Goal: Task Accomplishment & Management: Complete application form

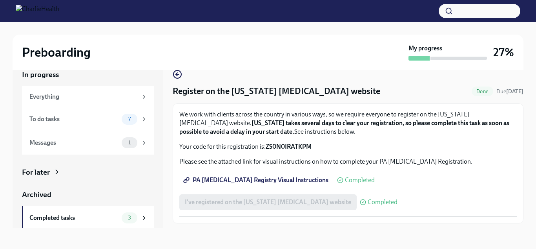
scroll to position [14, 0]
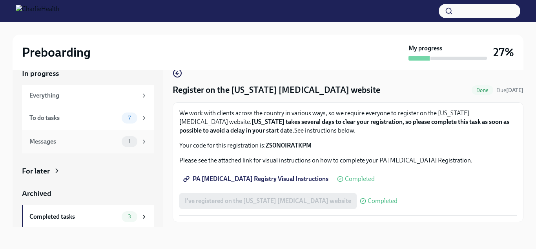
click at [65, 140] on div "Messages" at bounding box center [73, 141] width 89 height 9
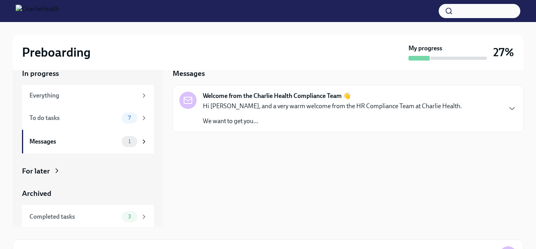
click at [297, 130] on div "Welcome from the Charlie Health Compliance Team 👋 Hi [PERSON_NAME], and a very …" at bounding box center [348, 108] width 351 height 47
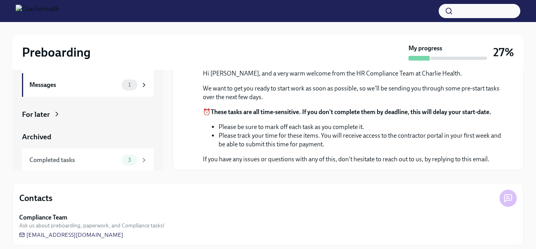
scroll to position [77, 0]
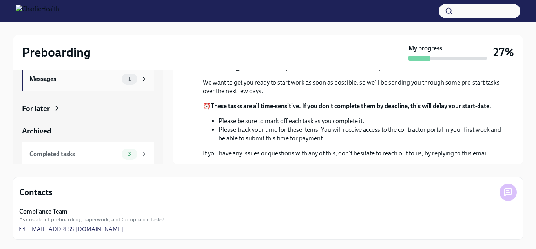
click at [63, 80] on div "Messages" at bounding box center [73, 79] width 89 height 9
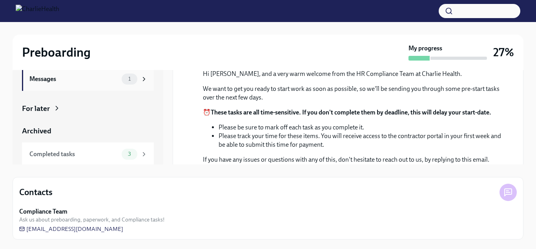
click at [146, 80] on icon at bounding box center [144, 78] width 7 height 7
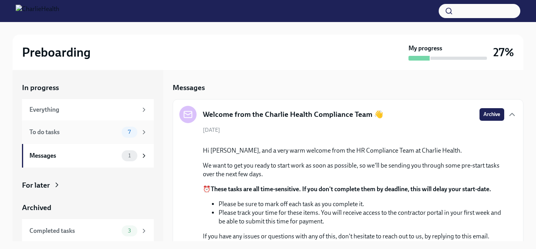
click at [98, 132] on div "To do tasks" at bounding box center [73, 132] width 89 height 9
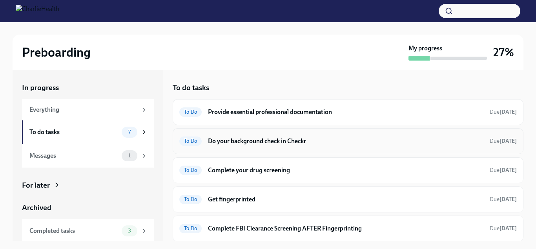
click at [306, 143] on h6 "Do your background check in Checkr" at bounding box center [346, 141] width 276 height 9
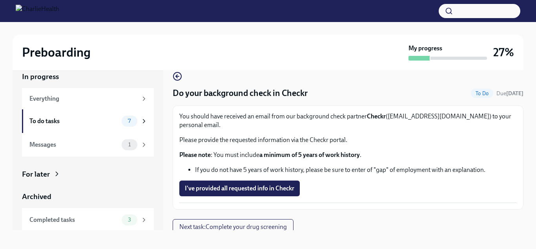
scroll to position [14, 0]
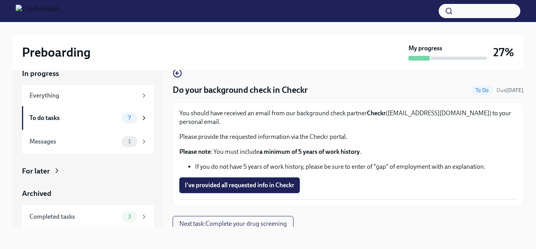
click at [251, 181] on span "I've provided all requested info in Checkr" at bounding box center [240, 185] width 110 height 8
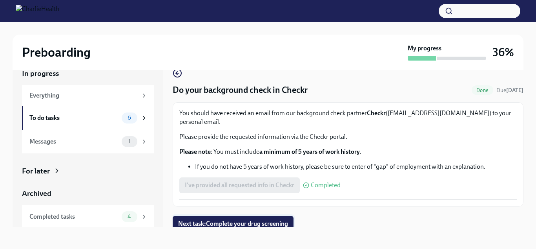
click at [254, 219] on span "Next task : Complete your drug screening" at bounding box center [233, 223] width 110 height 8
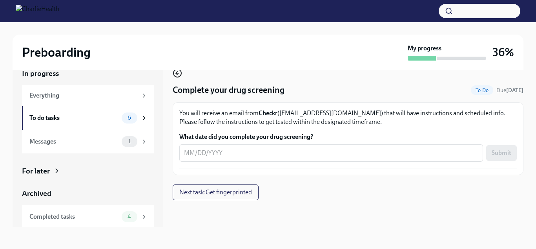
click at [176, 75] on icon "button" at bounding box center [177, 72] width 9 height 9
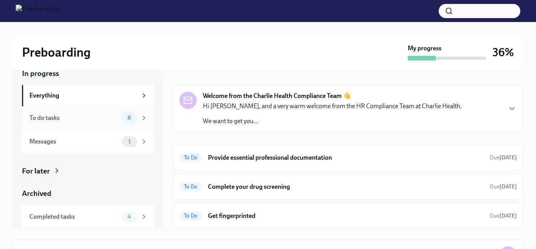
click at [93, 118] on div "To do tasks" at bounding box center [73, 117] width 89 height 9
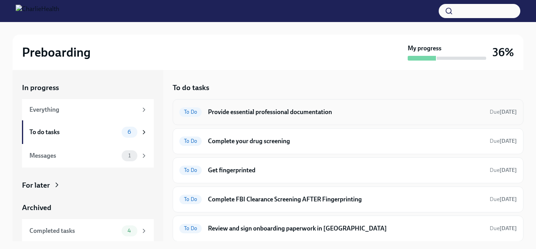
click at [292, 115] on h6 "Provide essential professional documentation" at bounding box center [346, 112] width 276 height 9
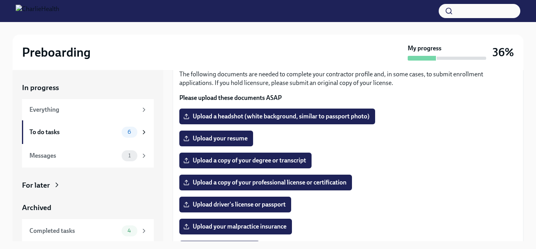
scroll to position [57, 0]
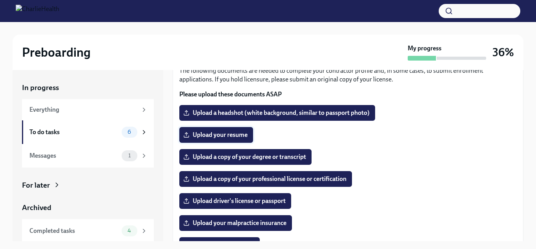
click at [233, 134] on span "Upload your resume" at bounding box center [216, 135] width 63 height 8
click at [0, 0] on input "Upload your resume" at bounding box center [0, 0] width 0 height 0
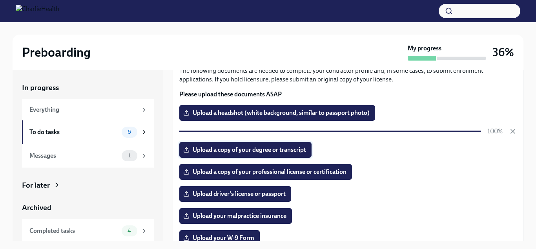
click at [286, 150] on span "Upload a copy of your degree or transcript" at bounding box center [245, 150] width 121 height 8
click at [0, 0] on input "Upload a copy of your degree or transcript" at bounding box center [0, 0] width 0 height 0
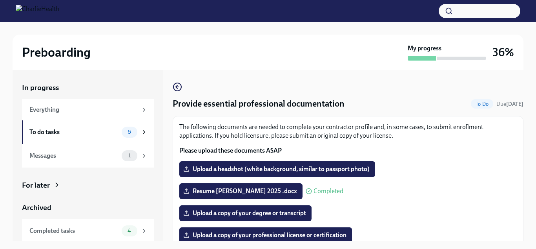
scroll to position [0, 0]
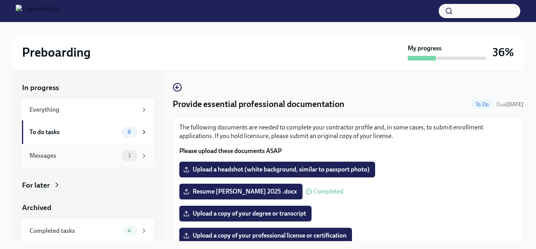
click at [91, 153] on div "Messages" at bounding box center [73, 155] width 89 height 9
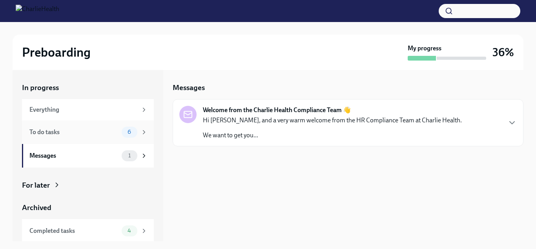
click at [88, 130] on div "To do tasks" at bounding box center [73, 132] width 89 height 9
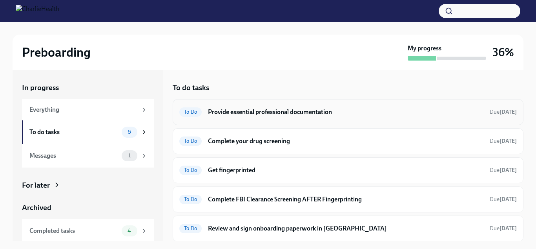
click at [296, 112] on h6 "Provide essential professional documentation" at bounding box center [346, 112] width 276 height 9
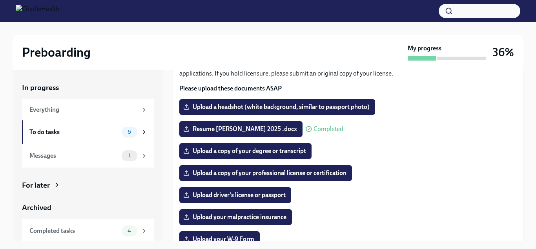
scroll to position [79, 0]
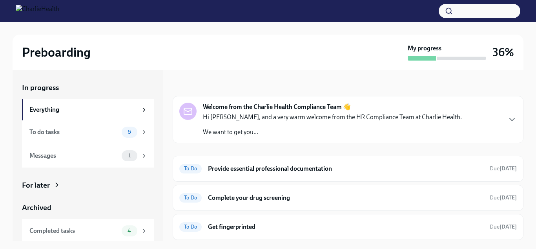
scroll to position [4, 0]
click at [268, 165] on h6 "Provide essential professional documentation" at bounding box center [346, 167] width 276 height 9
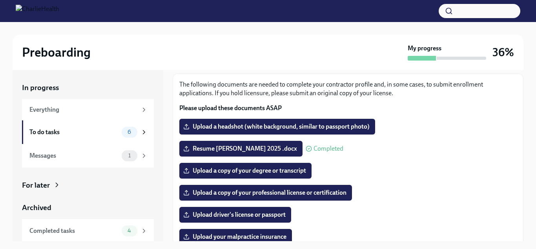
scroll to position [43, 0]
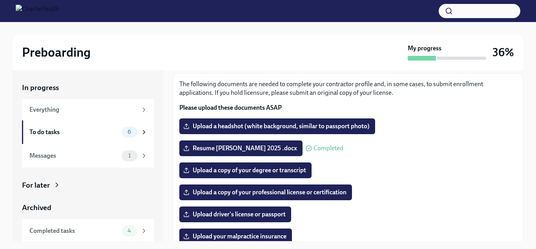
click at [283, 174] on span "Upload a copy of your degree or transcript" at bounding box center [245, 170] width 121 height 8
click at [0, 0] on input "Upload a copy of your degree or transcript" at bounding box center [0, 0] width 0 height 0
click at [248, 172] on span "Upload a copy of your degree or transcript" at bounding box center [245, 170] width 121 height 8
click at [0, 0] on input "Upload a copy of your degree or transcript" at bounding box center [0, 0] width 0 height 0
click at [254, 191] on span "Upload a copy of your professional license or certification" at bounding box center [266, 192] width 162 height 8
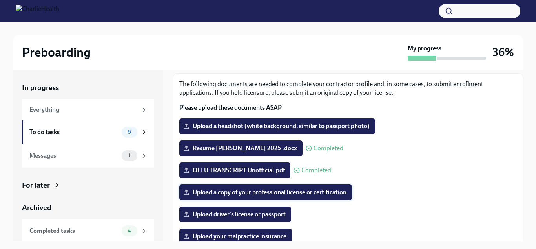
click at [0, 0] on input "Upload a copy of your professional license or certification" at bounding box center [0, 0] width 0 height 0
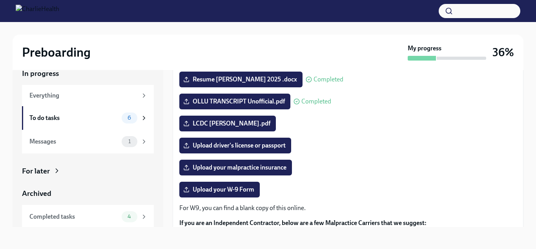
scroll to position [101, 0]
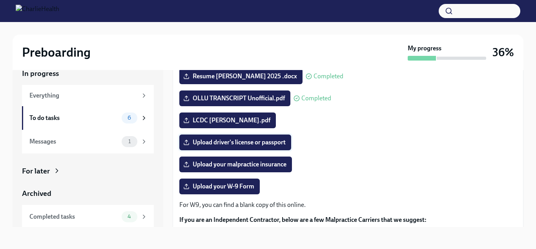
click at [263, 144] on span "Upload driver's license or passport" at bounding box center [235, 142] width 101 height 8
click at [0, 0] on input "Upload driver's license or passport" at bounding box center [0, 0] width 0 height 0
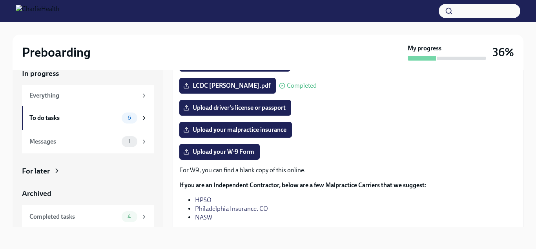
scroll to position [137, 0]
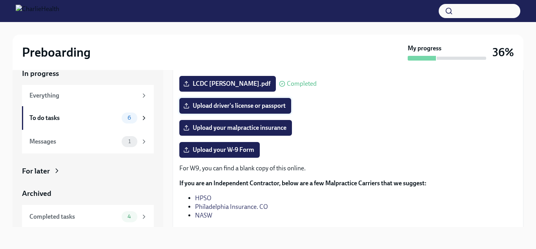
click at [263, 102] on span "Upload driver's license or passport" at bounding box center [235, 106] width 101 height 8
click at [0, 0] on input "Upload driver's license or passport" at bounding box center [0, 0] width 0 height 0
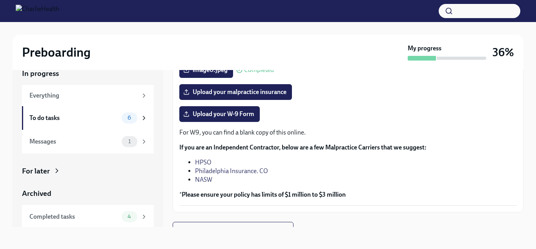
scroll to position [184, 0]
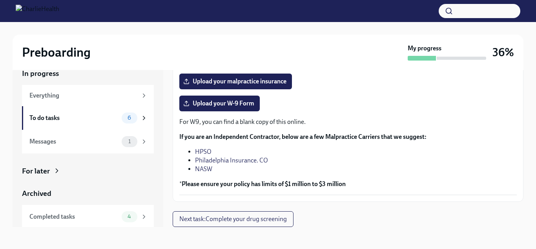
click at [208, 168] on link "NASW" at bounding box center [203, 168] width 17 height 7
click at [205, 149] on link "HPSO" at bounding box center [203, 151] width 16 height 7
click at [243, 162] on link "Philadelphia Insurance. CO" at bounding box center [231, 159] width 73 height 7
click at [278, 82] on span "Upload your malpractice insurance" at bounding box center [236, 81] width 102 height 8
click at [0, 0] on input "Upload your malpractice insurance" at bounding box center [0, 0] width 0 height 0
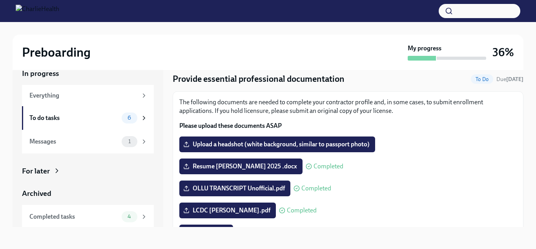
scroll to position [0, 0]
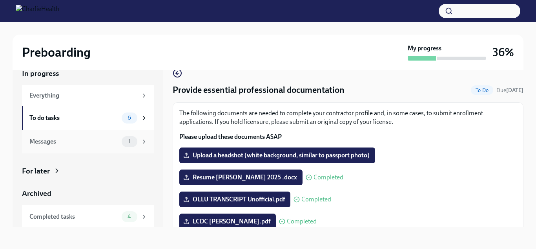
click at [90, 146] on div "Messages 1" at bounding box center [88, 141] width 118 height 11
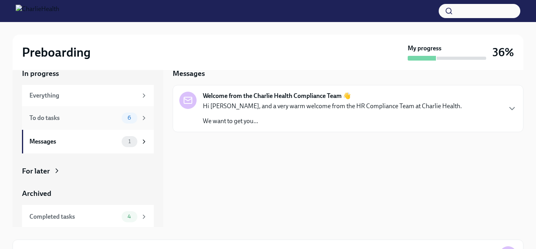
click at [84, 118] on div "To do tasks" at bounding box center [73, 117] width 89 height 9
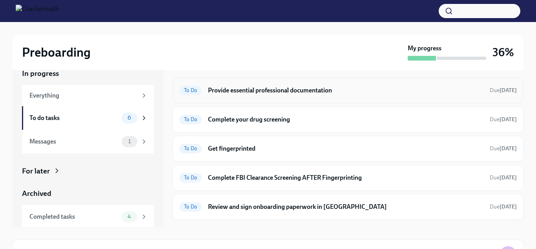
scroll to position [12, 0]
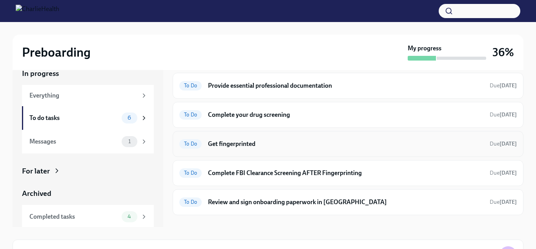
click at [243, 141] on h6 "Get fingerprinted" at bounding box center [346, 143] width 276 height 9
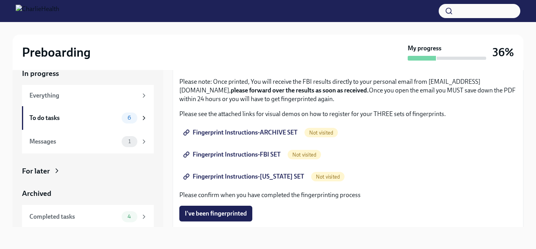
scroll to position [185, 0]
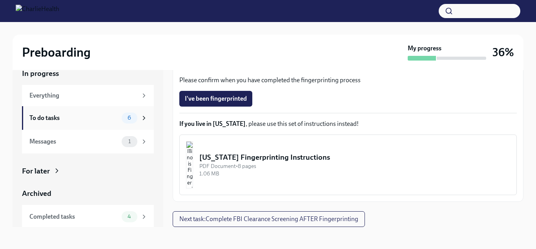
click at [98, 124] on div "To do tasks 6" at bounding box center [88, 118] width 132 height 24
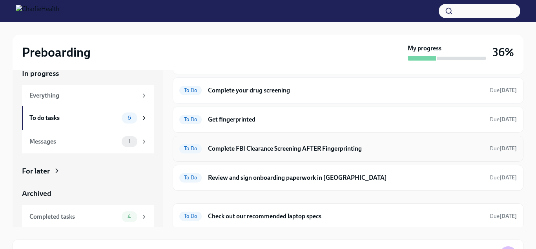
scroll to position [39, 0]
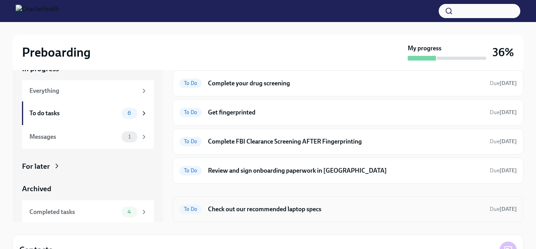
click at [299, 210] on h6 "Check out our recommended laptop specs" at bounding box center [346, 209] width 276 height 9
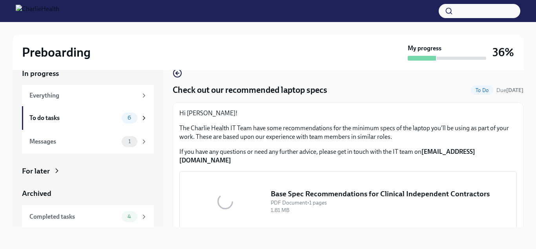
scroll to position [3, 0]
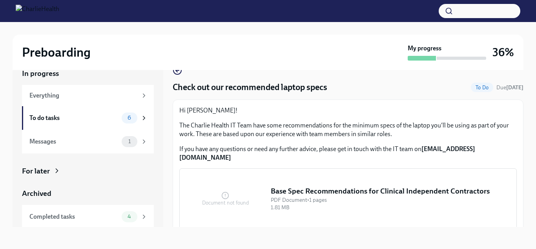
click at [304, 196] on div "PDF Document • 1 pages" at bounding box center [390, 199] width 239 height 7
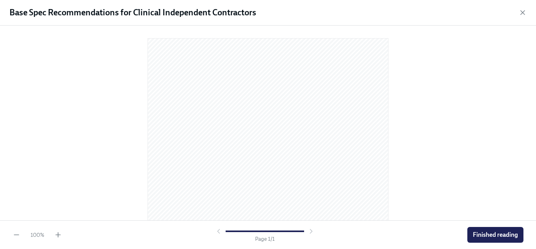
scroll to position [130, 0]
click at [395, 187] on div at bounding box center [268, 123] width 536 height 194
click at [482, 232] on span "Finished reading" at bounding box center [495, 234] width 45 height 8
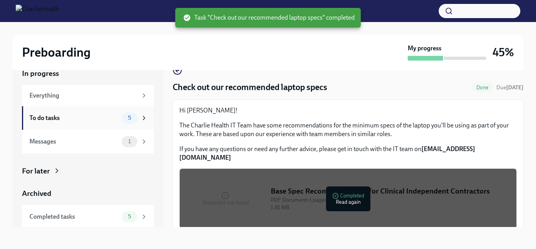
click at [83, 119] on div "To do tasks" at bounding box center [73, 117] width 89 height 9
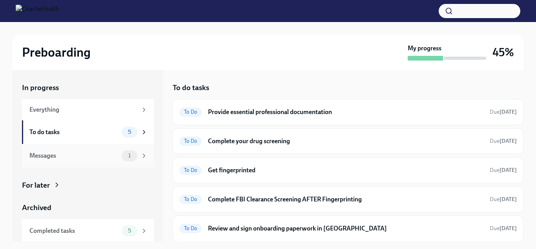
click at [82, 157] on div "Messages" at bounding box center [73, 155] width 89 height 9
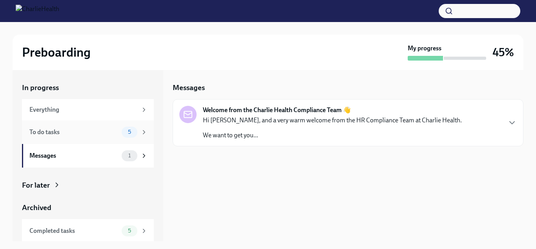
click at [80, 133] on div "To do tasks" at bounding box center [73, 132] width 89 height 9
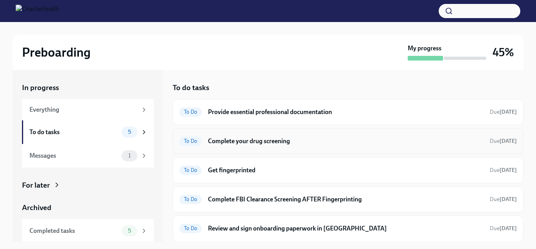
scroll to position [0, 0]
click at [311, 111] on h6 "Provide essential professional documentation" at bounding box center [346, 111] width 276 height 9
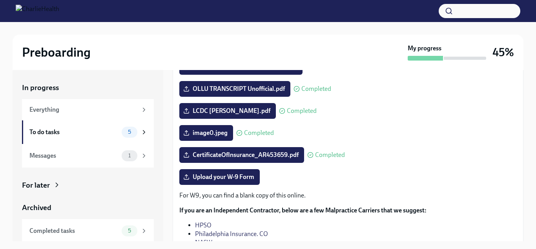
scroll to position [125, 0]
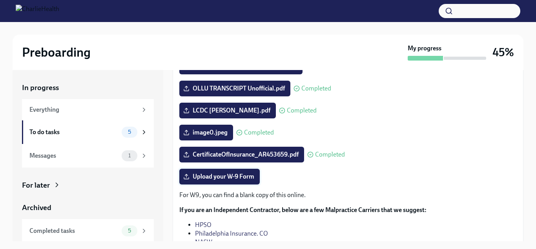
click at [245, 177] on span "Upload your W-9 Form" at bounding box center [219, 176] width 69 height 8
click at [0, 0] on input "Upload your W-9 Form" at bounding box center [0, 0] width 0 height 0
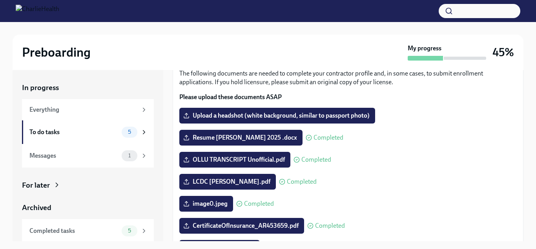
scroll to position [54, 0]
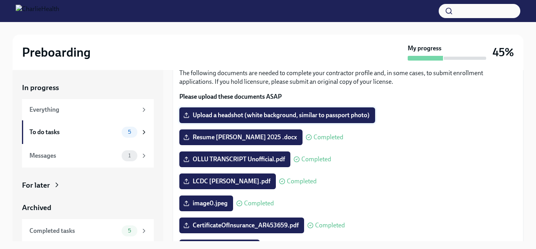
click at [247, 115] on span "Upload a headshot (white background, similar to passport photo)" at bounding box center [277, 115] width 185 height 8
click at [0, 0] on input "Upload a headshot (white background, similar to passport photo)" at bounding box center [0, 0] width 0 height 0
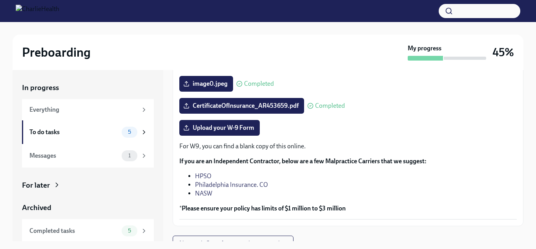
scroll to position [180, 0]
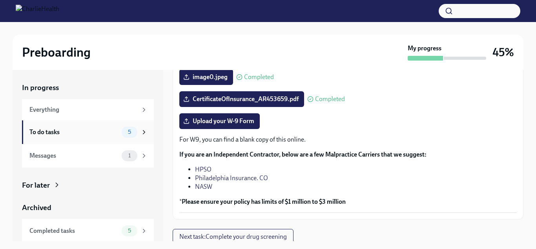
click at [114, 134] on div "To do tasks" at bounding box center [73, 132] width 89 height 9
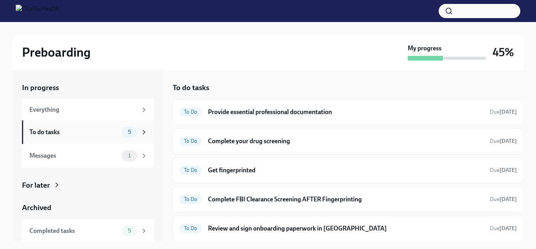
click at [109, 135] on div "To do tasks" at bounding box center [73, 132] width 89 height 9
